Goal: Transaction & Acquisition: Purchase product/service

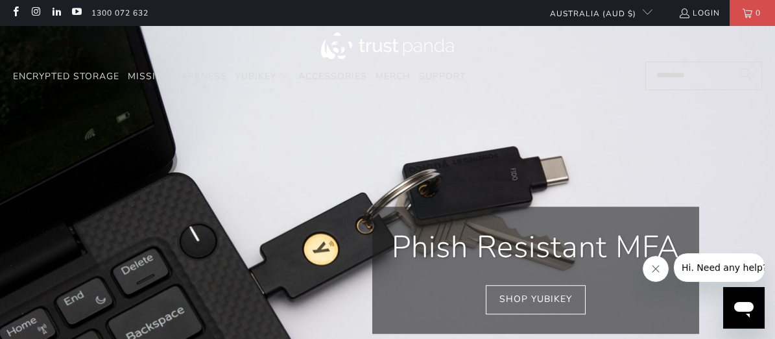
scroll to position [0, 133]
click at [657, 267] on icon "Close message from company" at bounding box center [655, 268] width 10 height 10
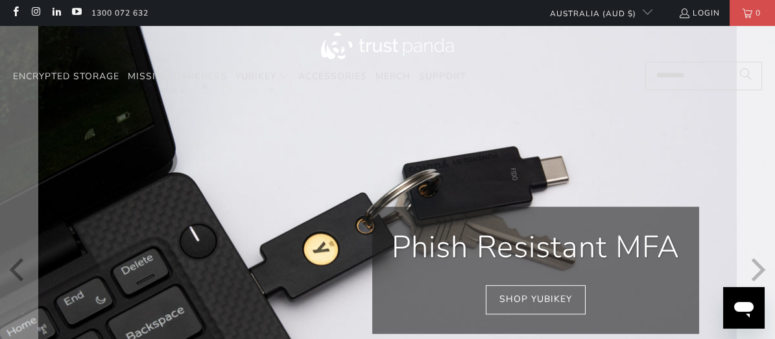
click at [754, 269] on icon "Next" at bounding box center [756, 269] width 23 height 293
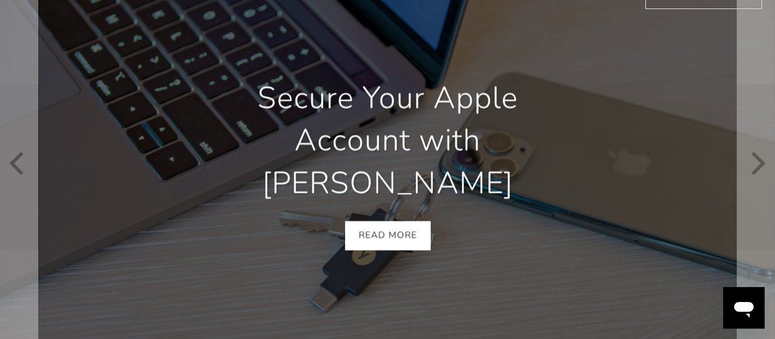
scroll to position [130, 0]
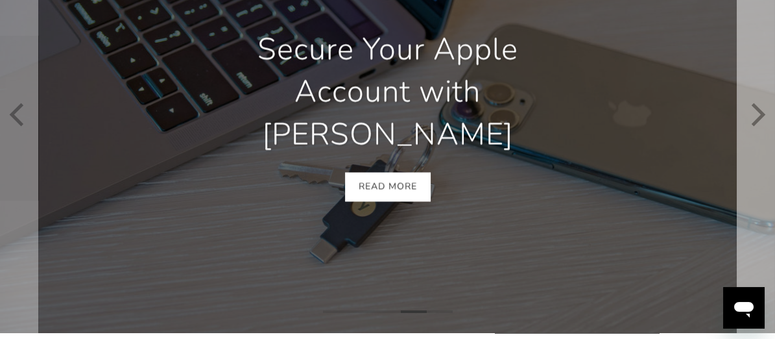
click at [756, 119] on icon "Next" at bounding box center [759, 113] width 14 height 23
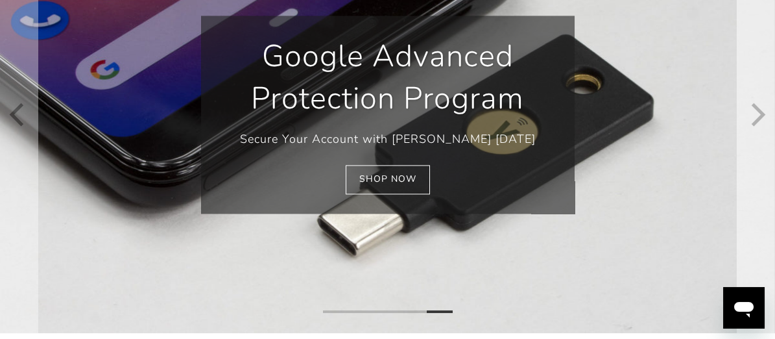
scroll to position [0, 267]
click at [400, 180] on link "Shop Now" at bounding box center [388, 179] width 84 height 29
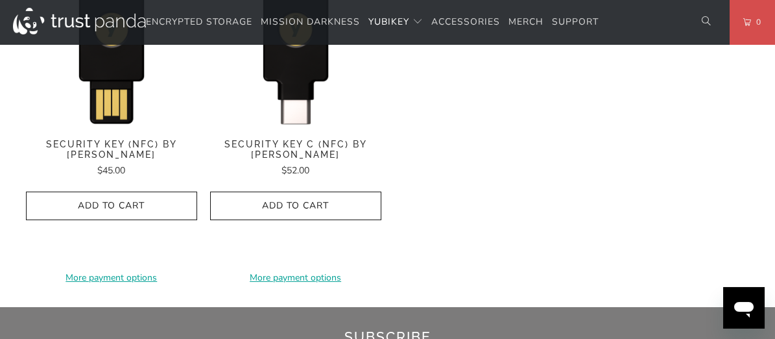
scroll to position [1362, 0]
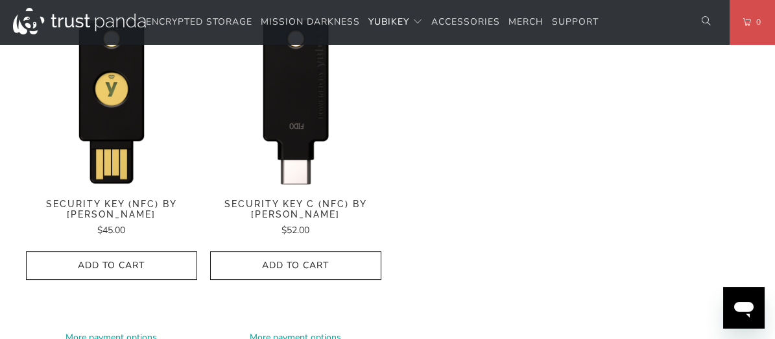
click at [304, 127] on img at bounding box center [295, 99] width 171 height 171
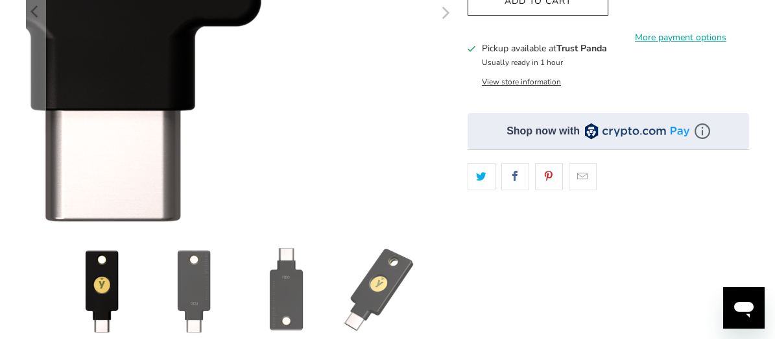
scroll to position [389, 0]
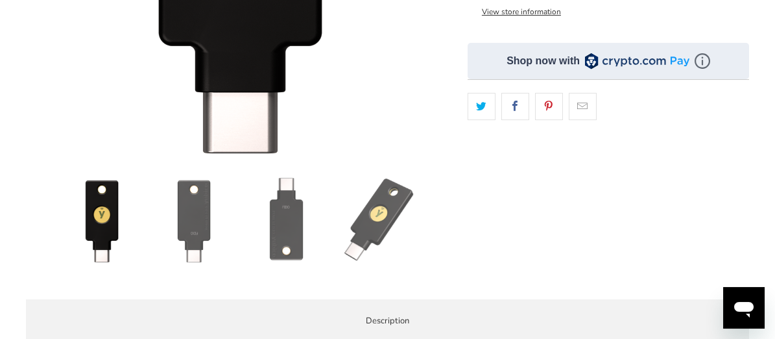
click at [202, 205] on img at bounding box center [194, 220] width 86 height 86
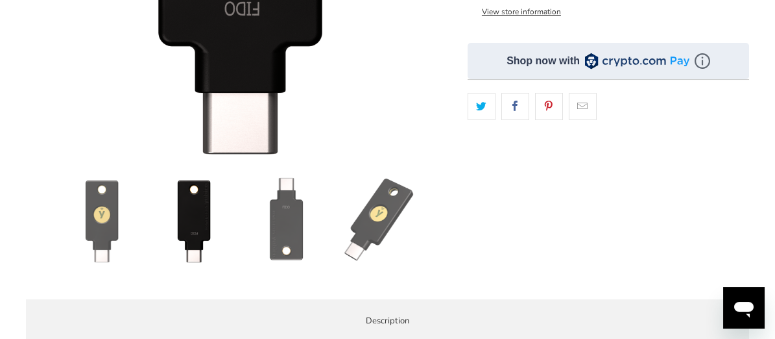
click at [292, 234] on img at bounding box center [286, 220] width 86 height 86
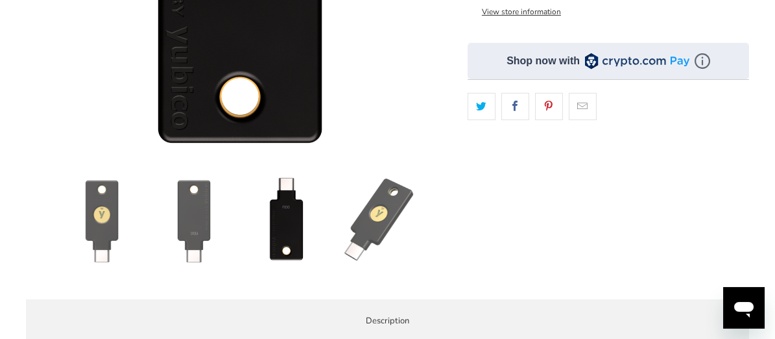
click at [376, 222] on img at bounding box center [379, 220] width 86 height 86
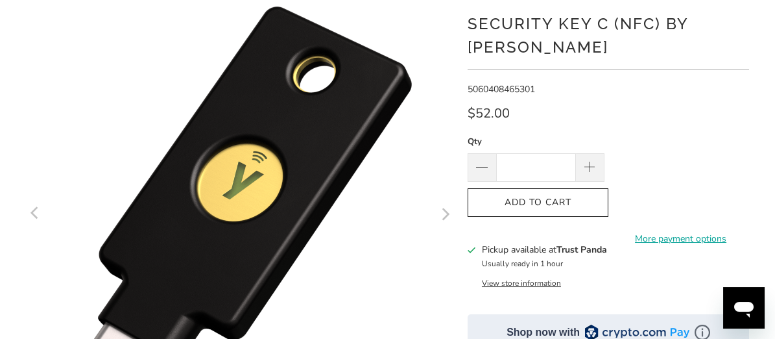
scroll to position [65, 0]
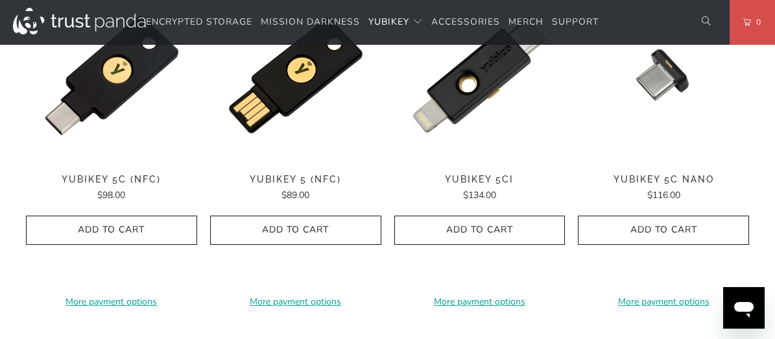
scroll to position [519, 0]
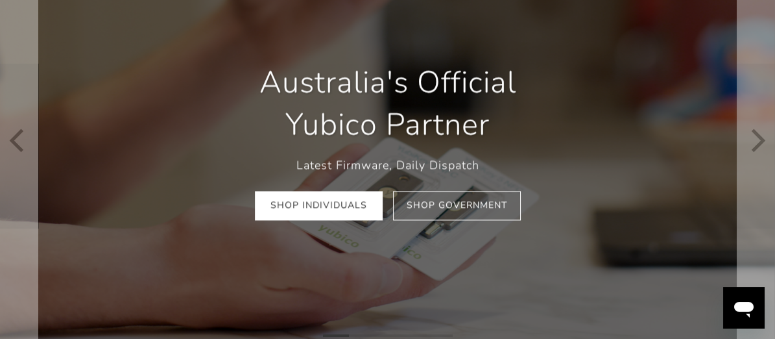
scroll to position [130, 0]
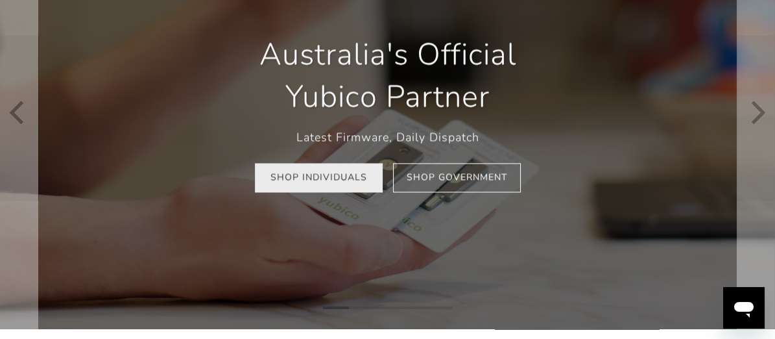
click at [329, 180] on link "Shop Individuals" at bounding box center [319, 177] width 128 height 29
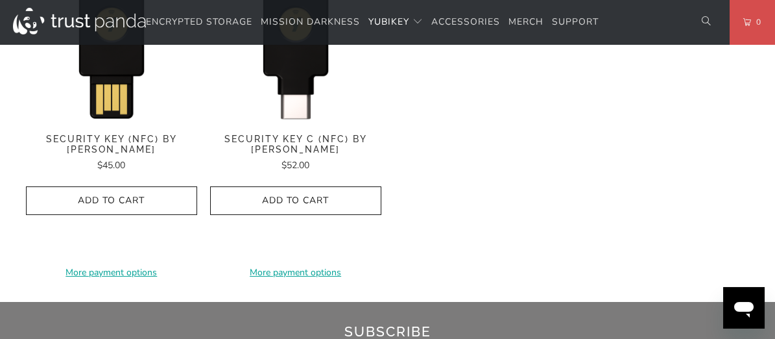
scroll to position [1362, 0]
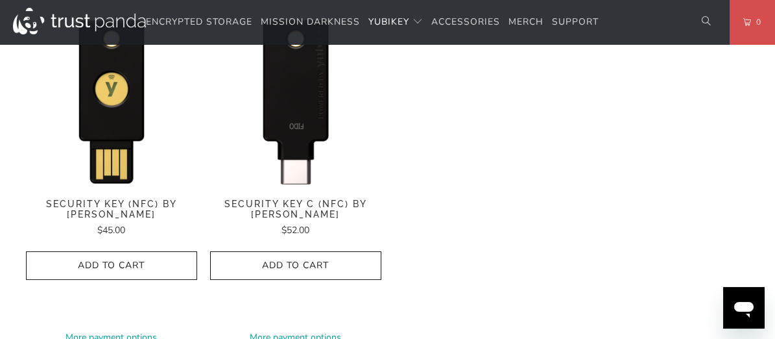
click at [307, 130] on img at bounding box center [295, 99] width 171 height 171
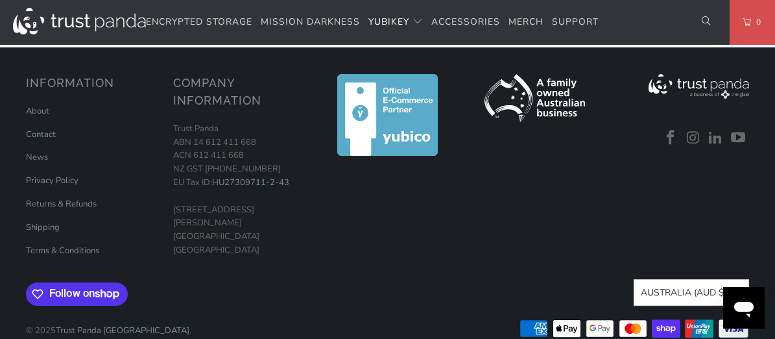
scroll to position [843, 0]
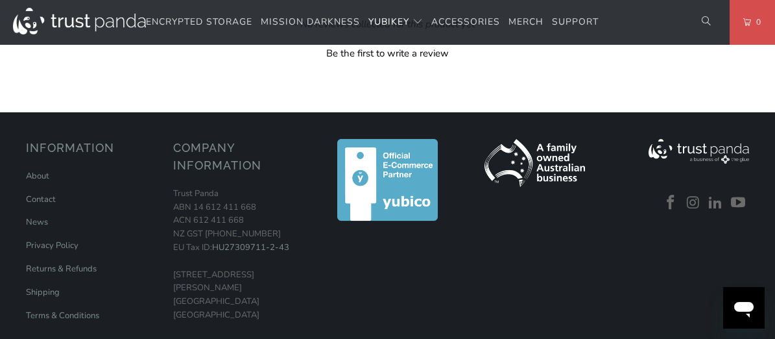
drag, startPoint x: 162, startPoint y: 187, endPoint x: 370, endPoint y: 210, distance: 210.0
click at [0, 0] on span "The Security Key C NFC by [PERSON_NAME] does not work with LastPass or Yubico A…" at bounding box center [0, 0] width 0 height 0
drag, startPoint x: 538, startPoint y: 210, endPoint x: 644, endPoint y: 189, distance: 107.7
click at [0, 0] on p "Security Key Series has been updated to black in 2023 with the same features as…" at bounding box center [0, 0] width 0 height 0
drag, startPoint x: 654, startPoint y: 173, endPoint x: 172, endPoint y: 197, distance: 483.2
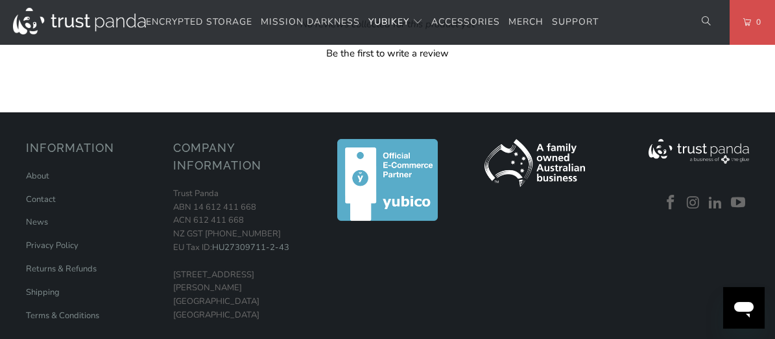
click at [0, 0] on span "The Security Key C NFC by Yubico does not work with LastPass or Yubico Authenti…" at bounding box center [0, 0] width 0 height 0
copy span "he Last Pass or Yubico Authenticator App,"
click at [0, 0] on h3 "Product Features" at bounding box center [0, 0] width 0 height 0
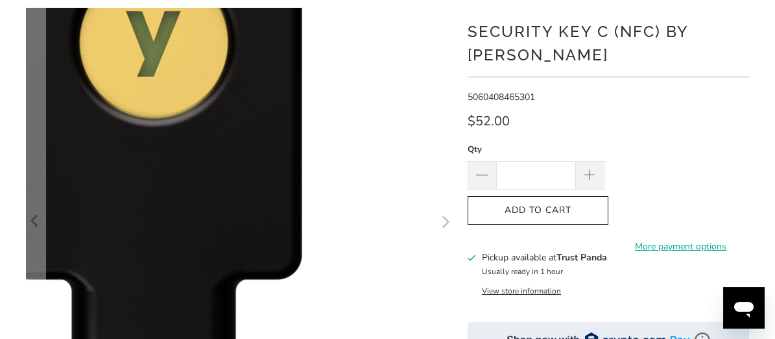
scroll to position [0, 0]
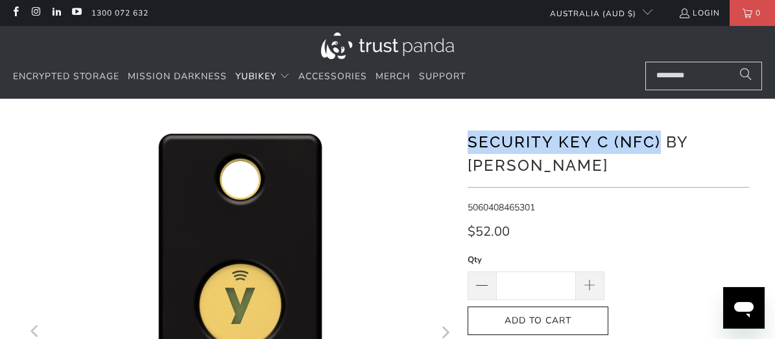
drag, startPoint x: 470, startPoint y: 139, endPoint x: 660, endPoint y: 139, distance: 190.7
click at [660, 139] on h1 "Security Key C (NFC) by [PERSON_NAME]" at bounding box center [608, 152] width 281 height 49
copy h1 "Security Key C (NFC)"
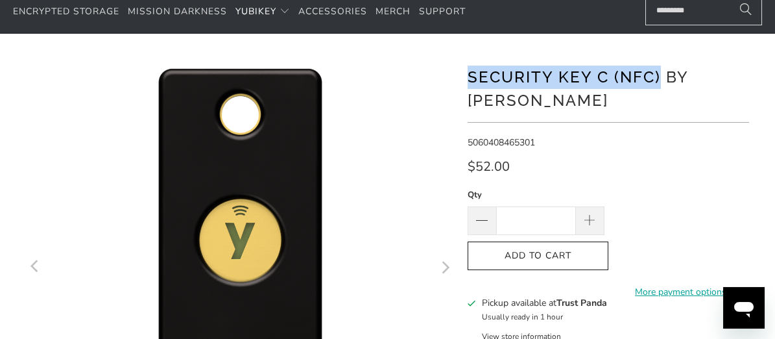
click at [549, 255] on span "Add to Cart" at bounding box center [538, 255] width 114 height 11
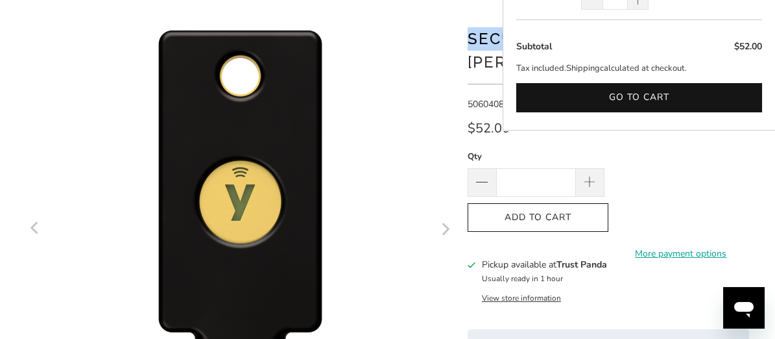
scroll to position [130, 0]
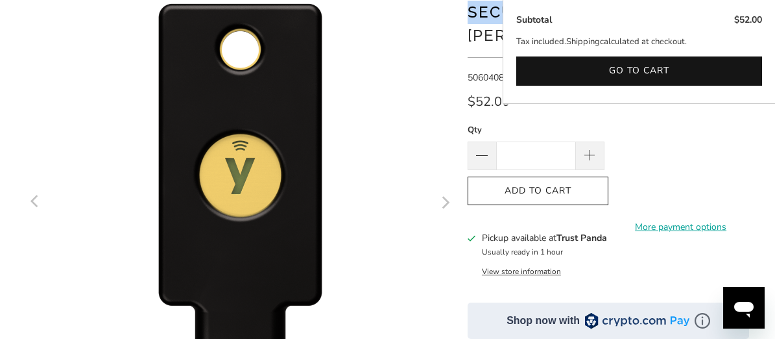
click at [537, 270] on button "View store information" at bounding box center [521, 271] width 79 height 10
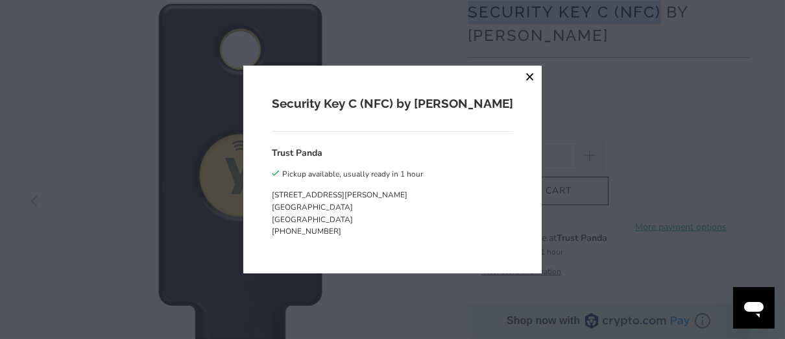
click at [518, 76] on button "close" at bounding box center [529, 77] width 23 height 23
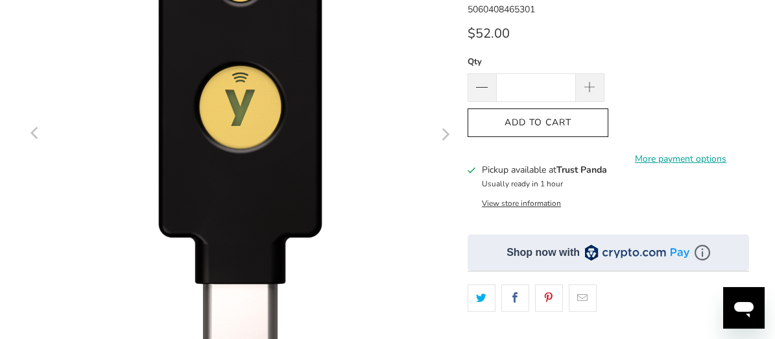
scroll to position [194, 0]
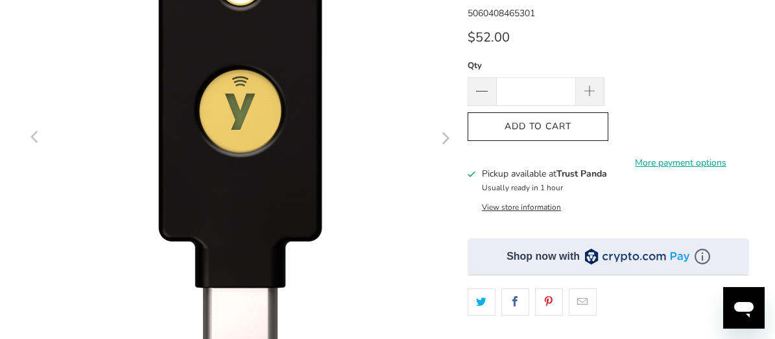
click at [472, 172] on icon at bounding box center [472, 174] width 8 height 8
click at [615, 125] on shop-pay-wallet-button at bounding box center [613, 119] width 3 height 12
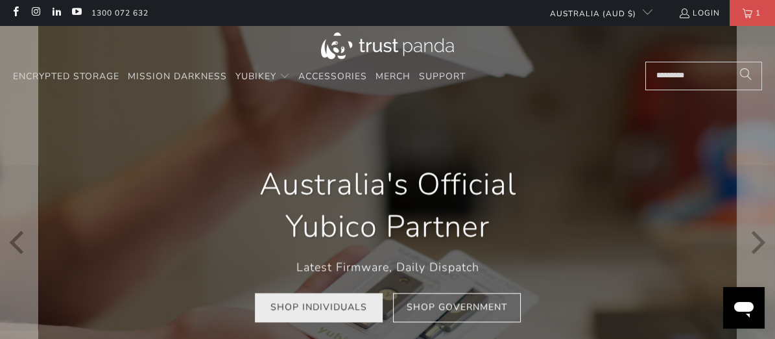
click at [331, 310] on link "Shop Individuals" at bounding box center [319, 307] width 128 height 29
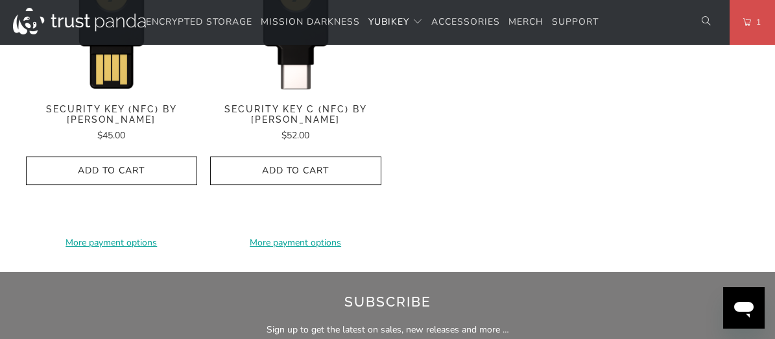
scroll to position [1438, 0]
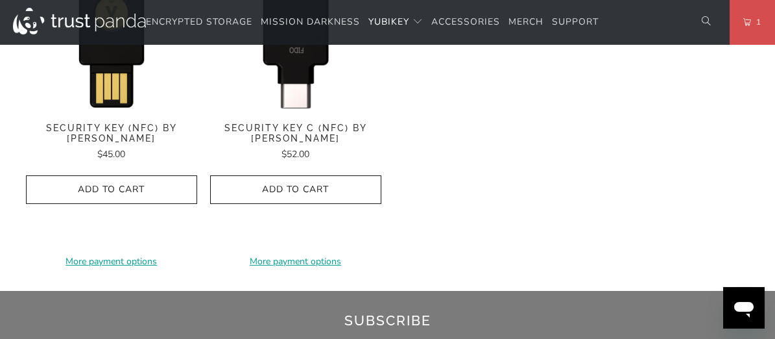
click at [291, 75] on img at bounding box center [295, 23] width 171 height 171
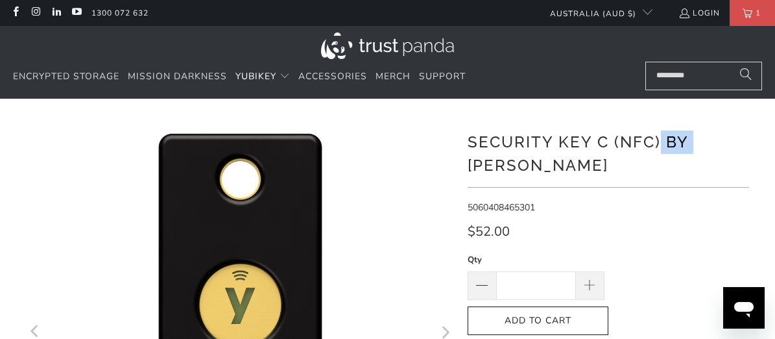
drag, startPoint x: 661, startPoint y: 142, endPoint x: 467, endPoint y: 165, distance: 195.3
click at [468, 165] on h1 "Security Key C (NFC) by [PERSON_NAME]" at bounding box center [608, 152] width 281 height 49
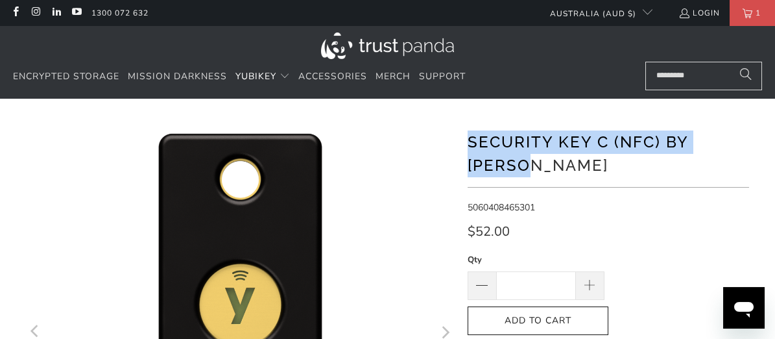
drag, startPoint x: 546, startPoint y: 165, endPoint x: 452, endPoint y: 145, distance: 96.2
copy h1 "Security Key C (NFC) by [PERSON_NAME]"
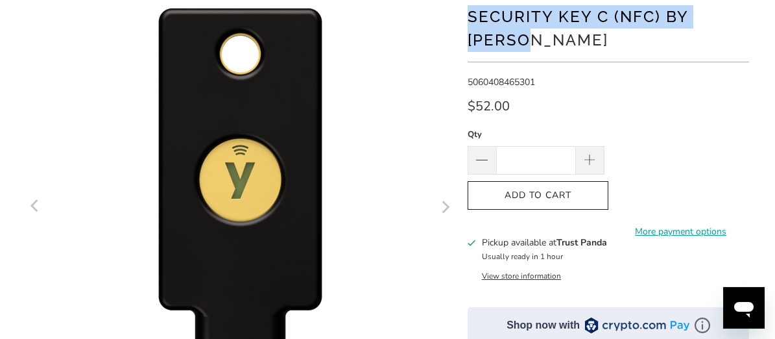
scroll to position [130, 0]
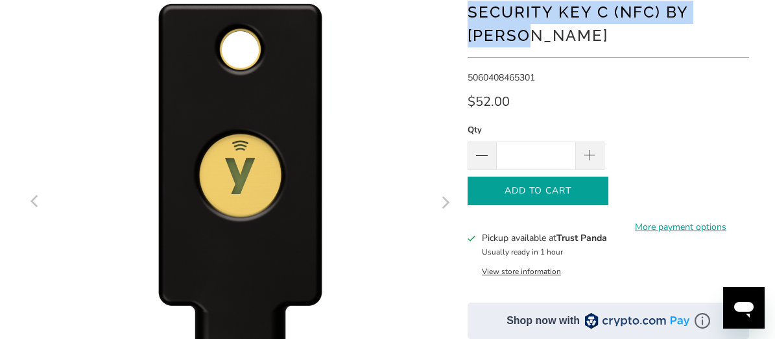
click at [518, 189] on span "Add to Cart" at bounding box center [538, 191] width 114 height 11
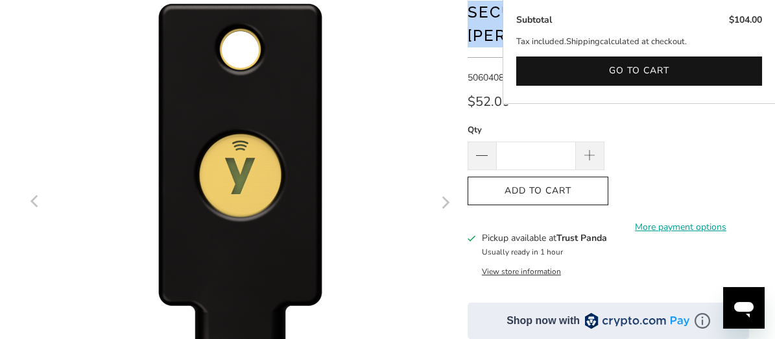
click at [615, 183] on shop-pay-wallet-button at bounding box center [613, 183] width 3 height 12
